Goal: Information Seeking & Learning: Learn about a topic

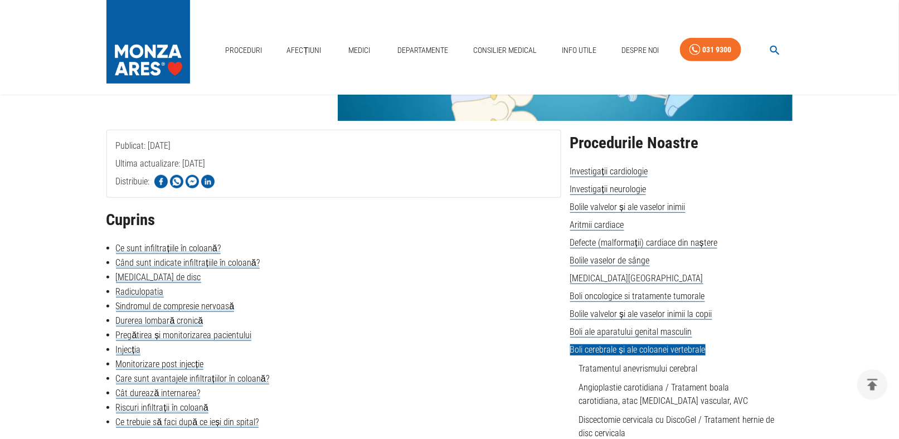
scroll to position [223, 0]
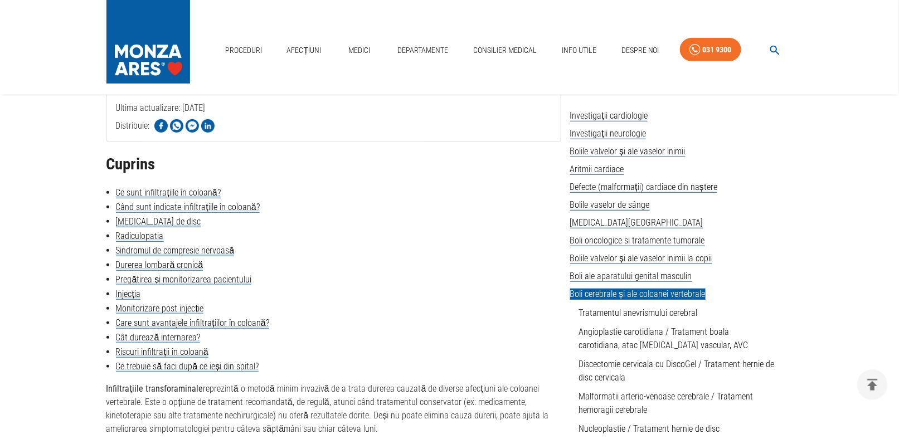
click at [452, 312] on li "Monitorizare post injecție" at bounding box center [334, 308] width 455 height 13
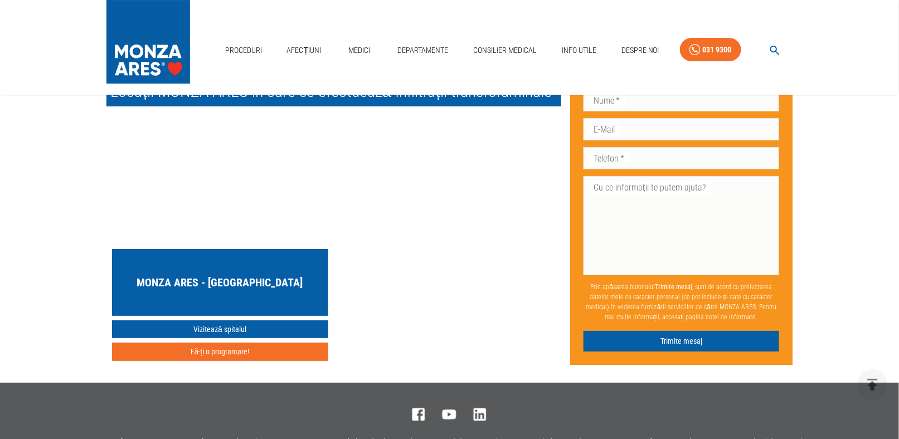
scroll to position [3234, 0]
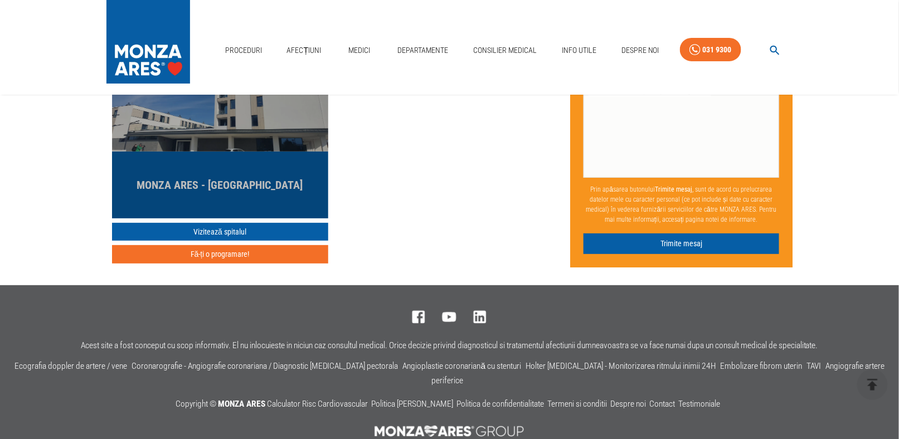
click at [220, 193] on h5 "MONZA ARES - [GEOGRAPHIC_DATA]" at bounding box center [220, 185] width 166 height 16
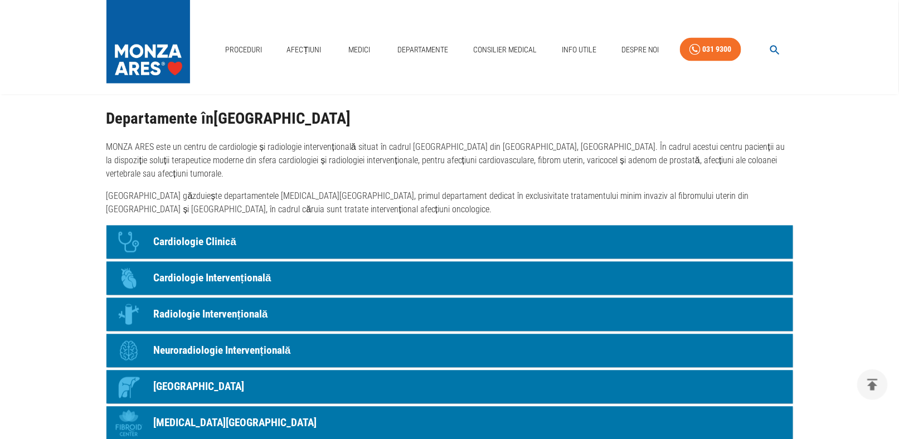
scroll to position [836, 0]
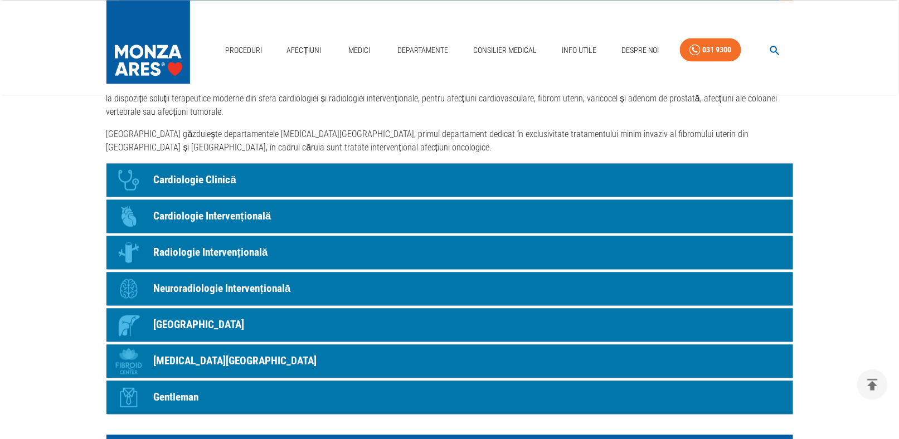
click at [240, 249] on p "Radiologie Intervențională" at bounding box center [211, 253] width 114 height 16
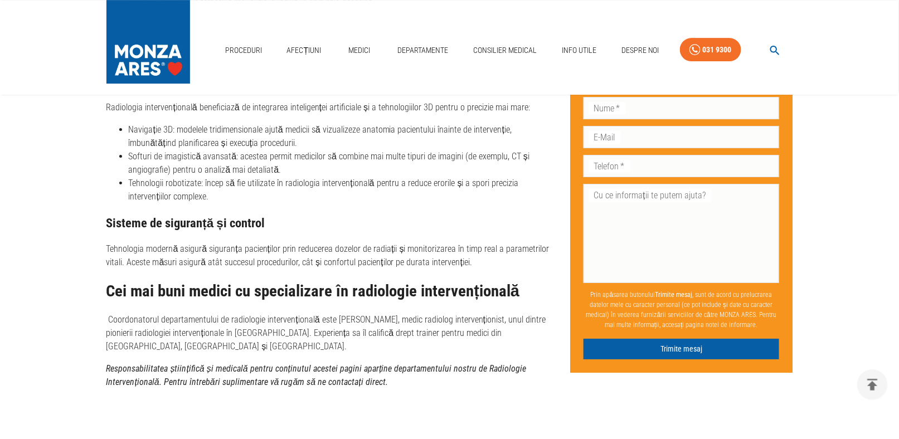
scroll to position [3290, 0]
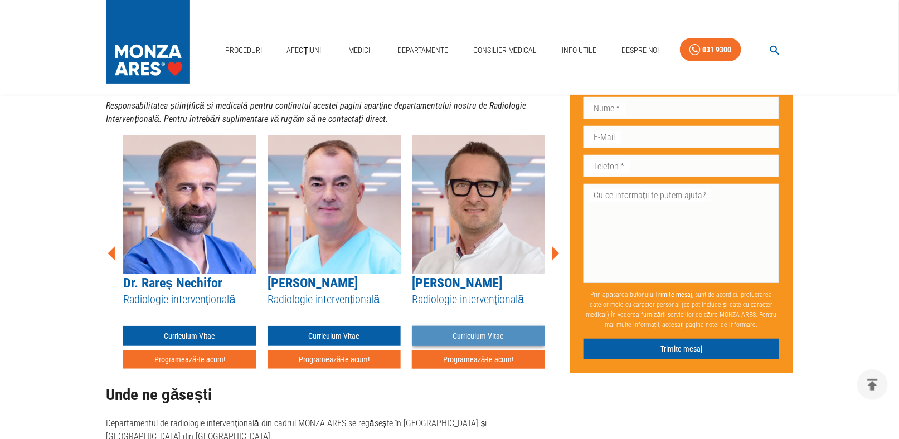
click at [478, 326] on link "Curriculum Vitae" at bounding box center [478, 336] width 133 height 21
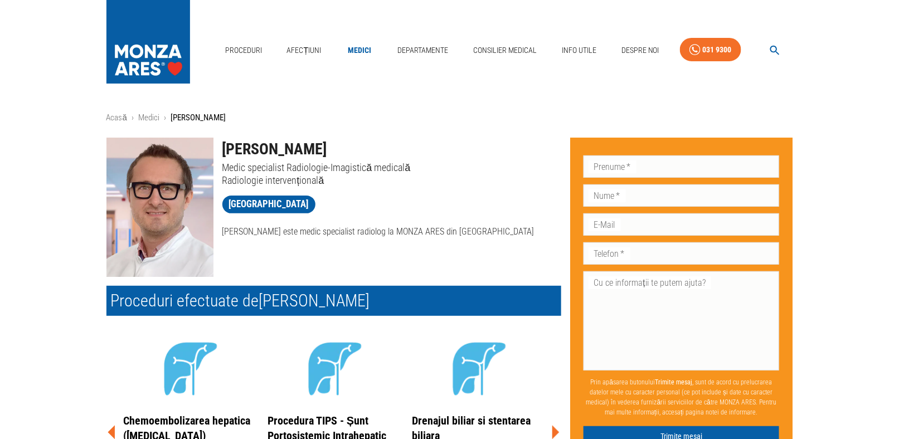
scroll to position [3290, 0]
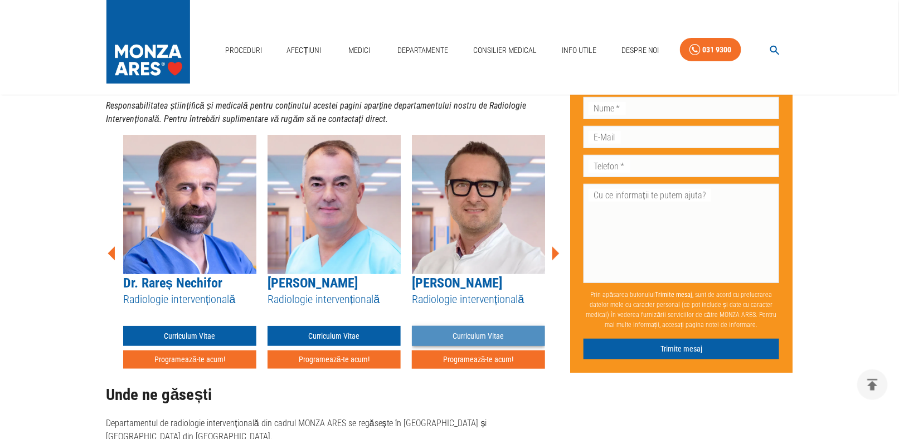
click at [492, 326] on link "Curriculum Vitae" at bounding box center [478, 336] width 133 height 21
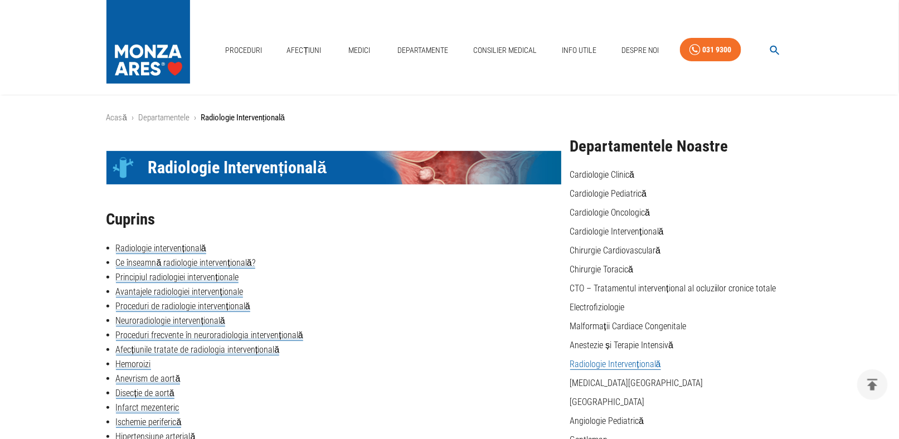
scroll to position [3290, 0]
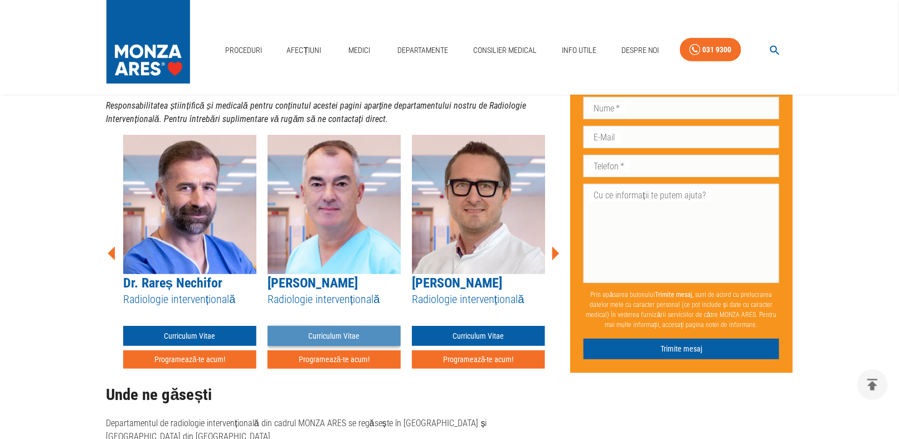
click at [342, 326] on link "Curriculum Vitae" at bounding box center [334, 336] width 133 height 21
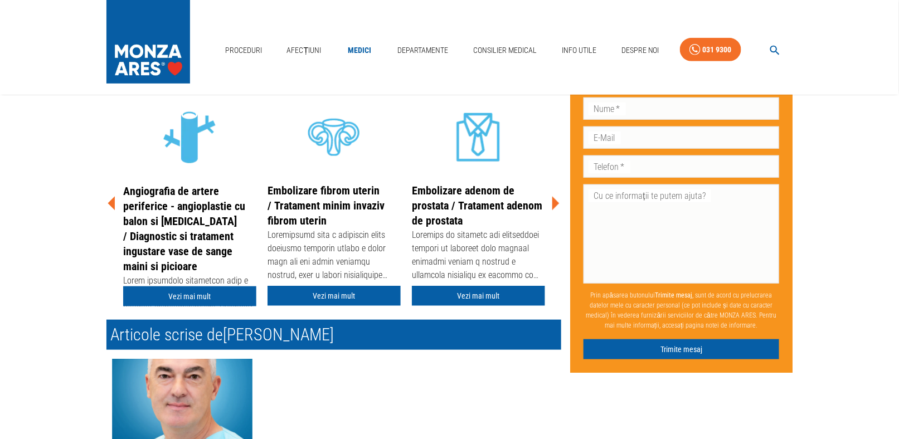
scroll to position [80, 0]
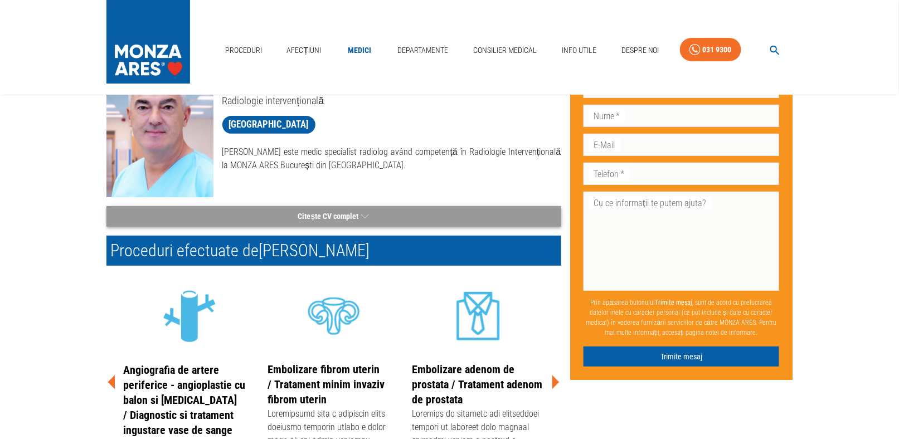
click at [334, 212] on button "Citește CV complet" at bounding box center [334, 216] width 455 height 21
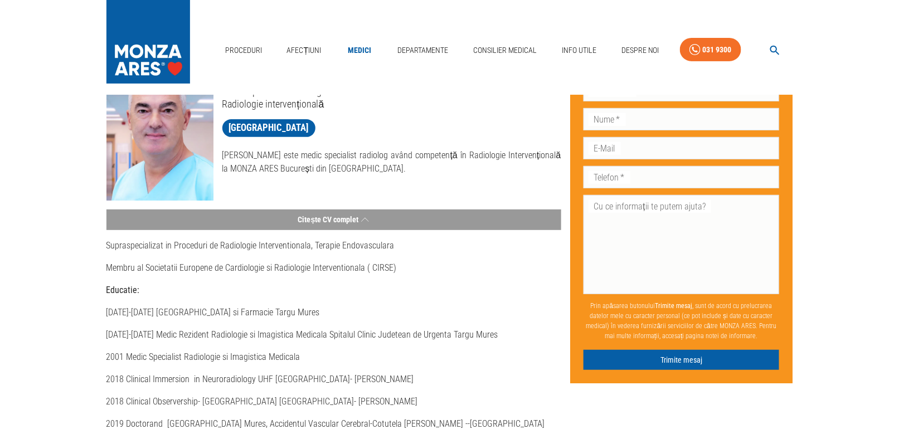
scroll to position [0, 0]
